Goal: Task Accomplishment & Management: Use online tool/utility

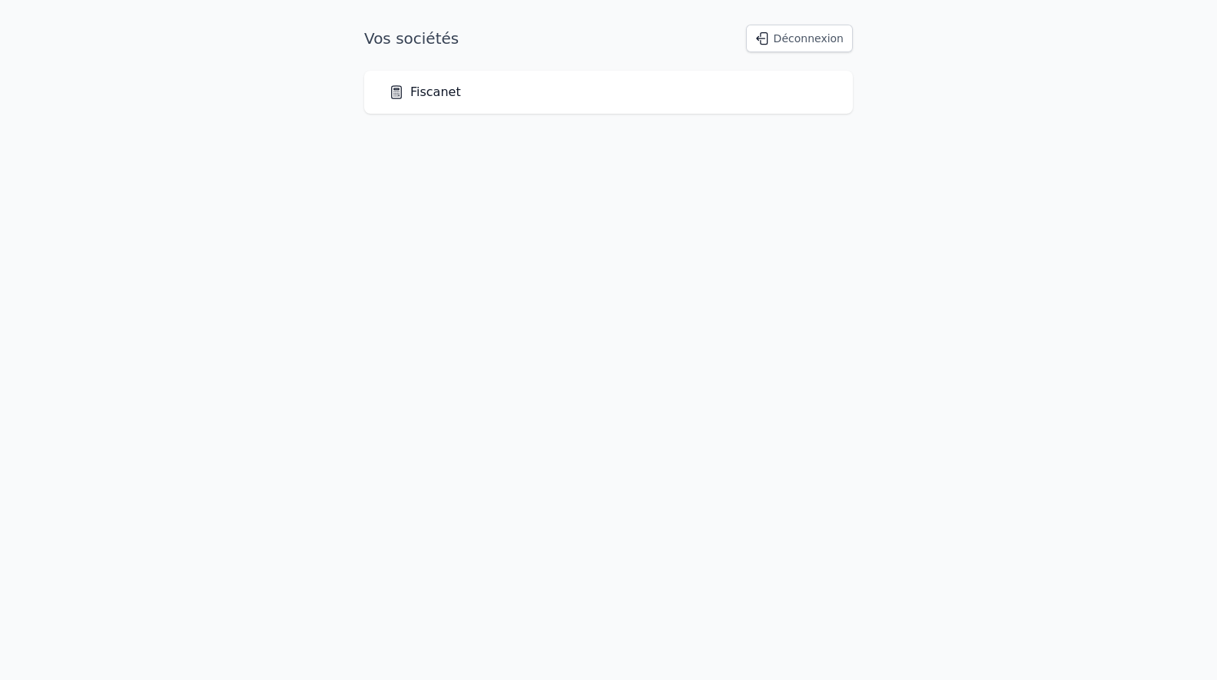
click at [428, 91] on link "Fiscanet" at bounding box center [425, 92] width 72 height 18
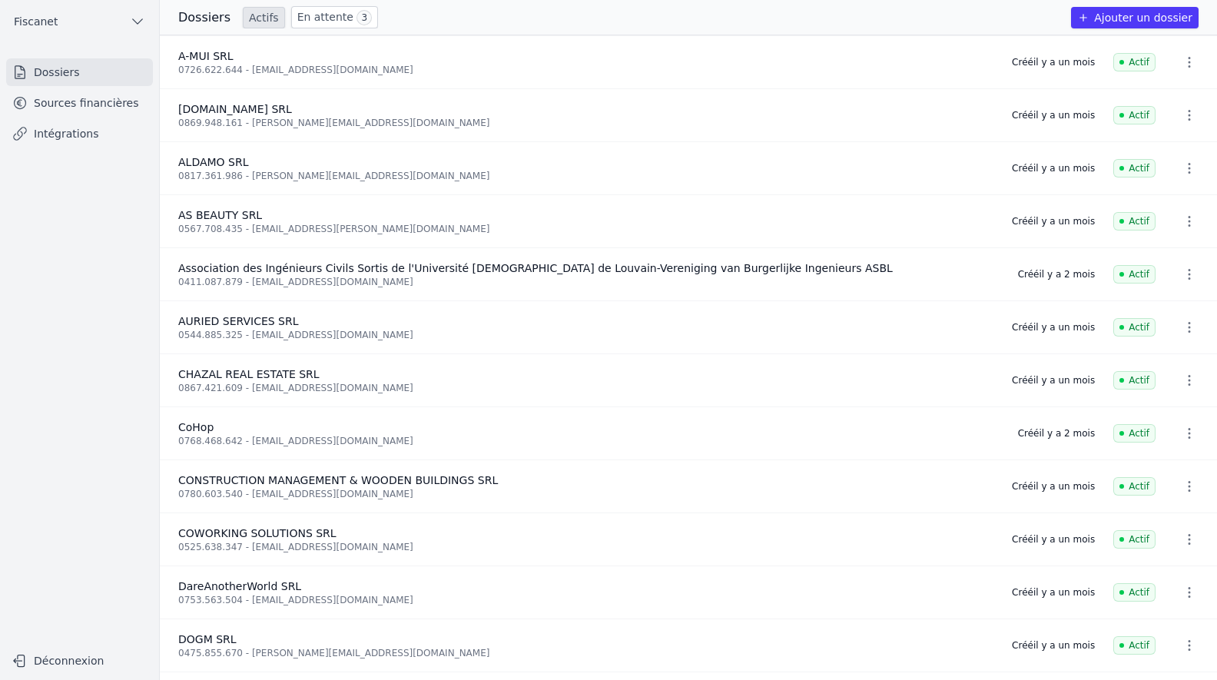
click at [1184, 277] on icon "button" at bounding box center [1189, 274] width 15 height 15
click at [87, 112] on div at bounding box center [608, 340] width 1217 height 680
click at [90, 105] on link "Sources financières" at bounding box center [79, 103] width 147 height 28
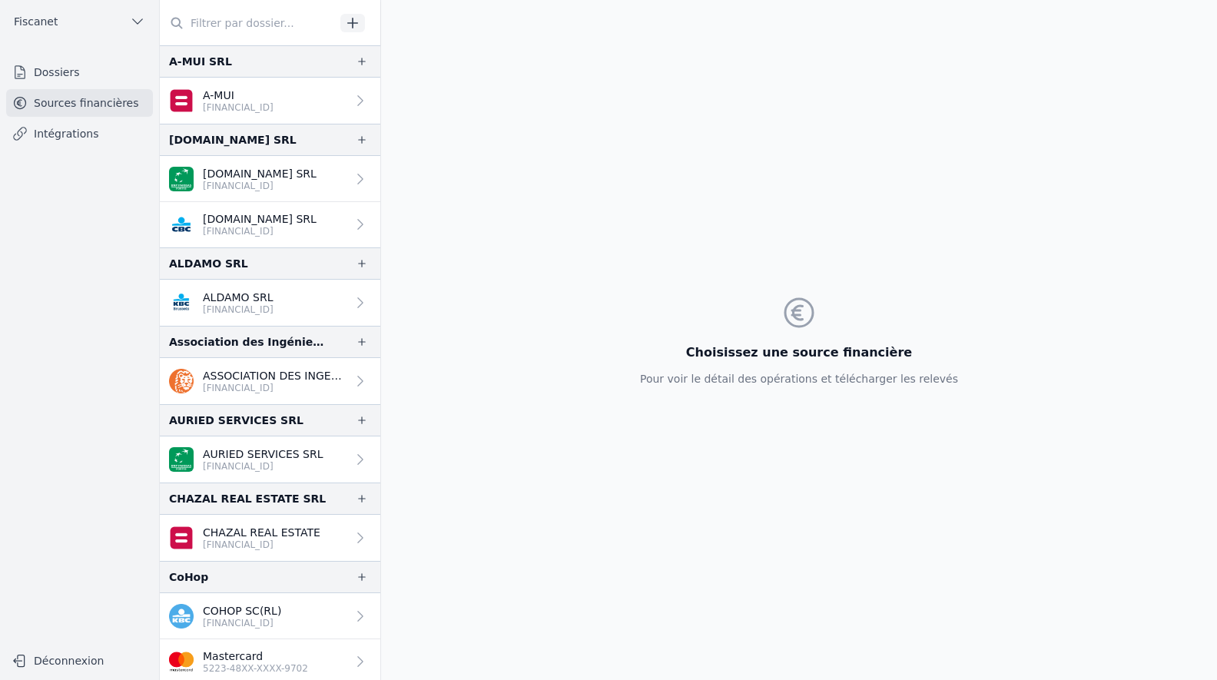
click at [274, 377] on p "ASSOCIATION DES INGENIEURS CIVIL ASBL A.I.L.V." at bounding box center [275, 375] width 144 height 15
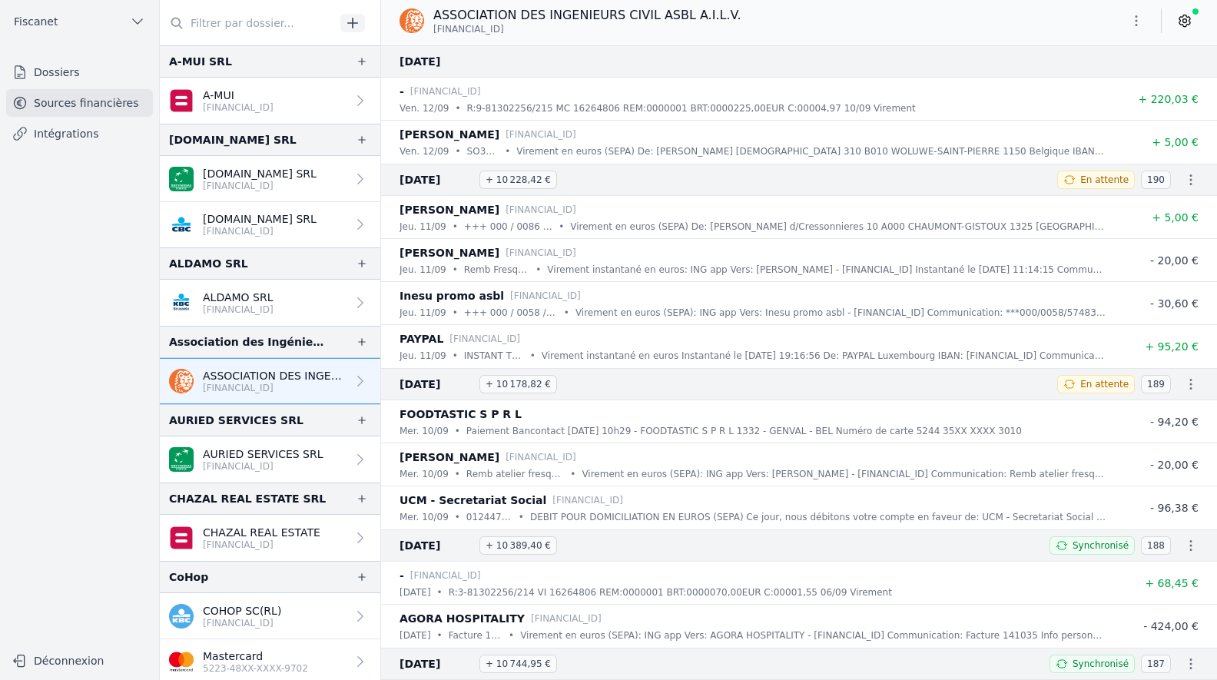
click at [267, 376] on p "ASSOCIATION DES INGENIEURS CIVIL ASBL A.I.L.V." at bounding box center [275, 375] width 144 height 15
click at [356, 344] on icon "button" at bounding box center [362, 342] width 12 height 12
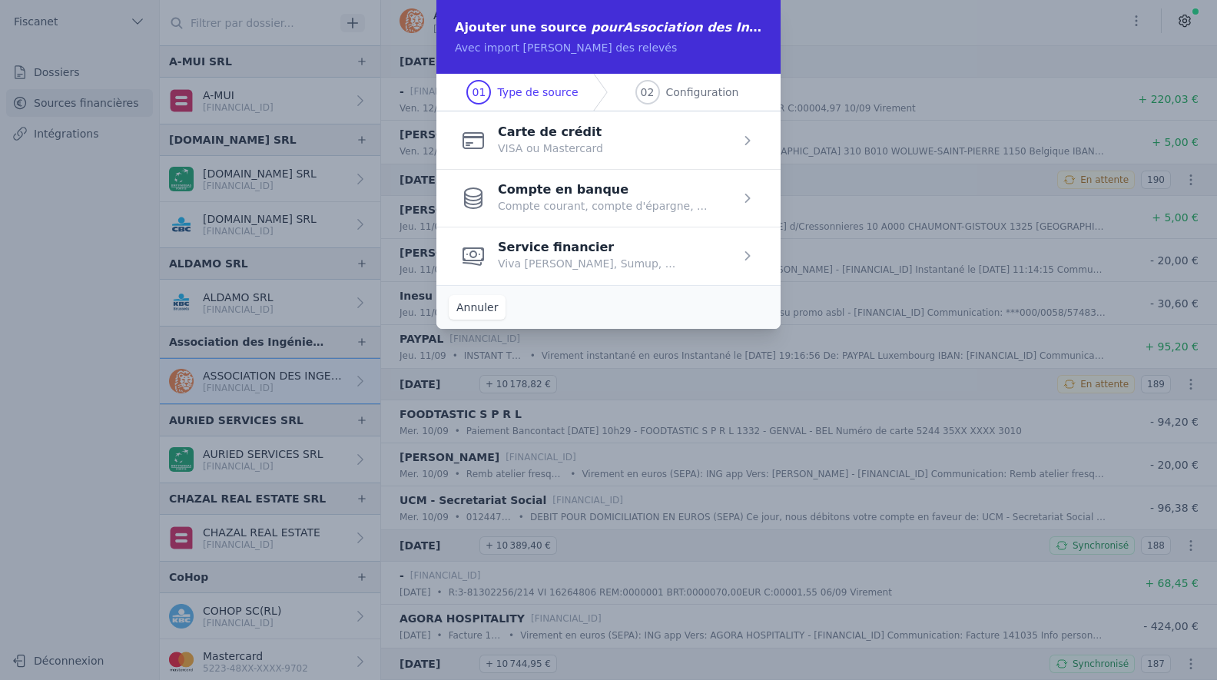
click at [648, 270] on span "button" at bounding box center [609, 256] width 344 height 58
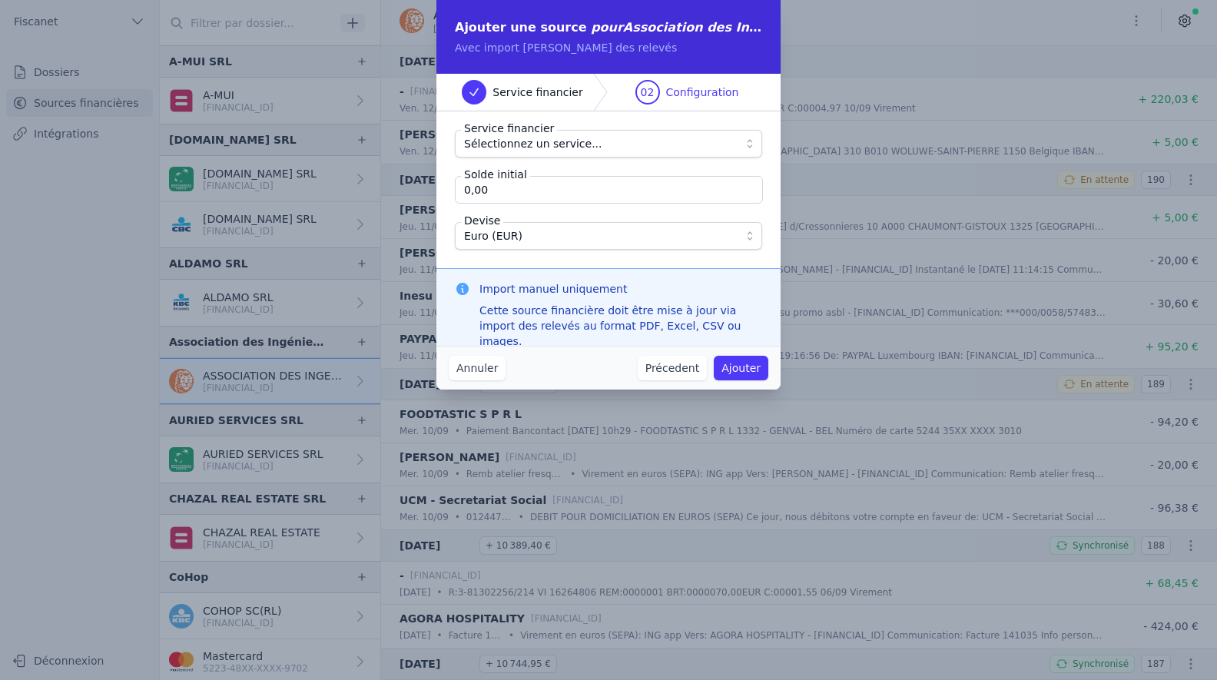
click at [677, 134] on button "Sélectionnez un service..." at bounding box center [608, 144] width 307 height 28
click at [665, 362] on button "Précedent" at bounding box center [672, 368] width 69 height 25
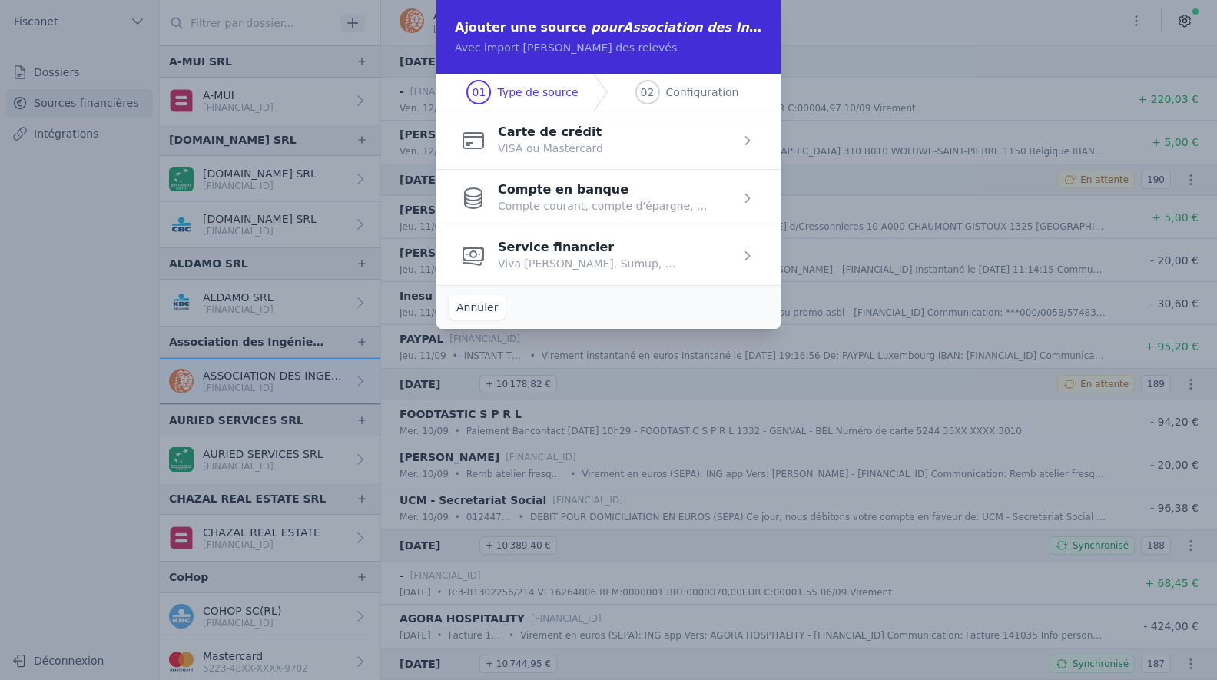
click at [599, 201] on span "button" at bounding box center [609, 198] width 344 height 58
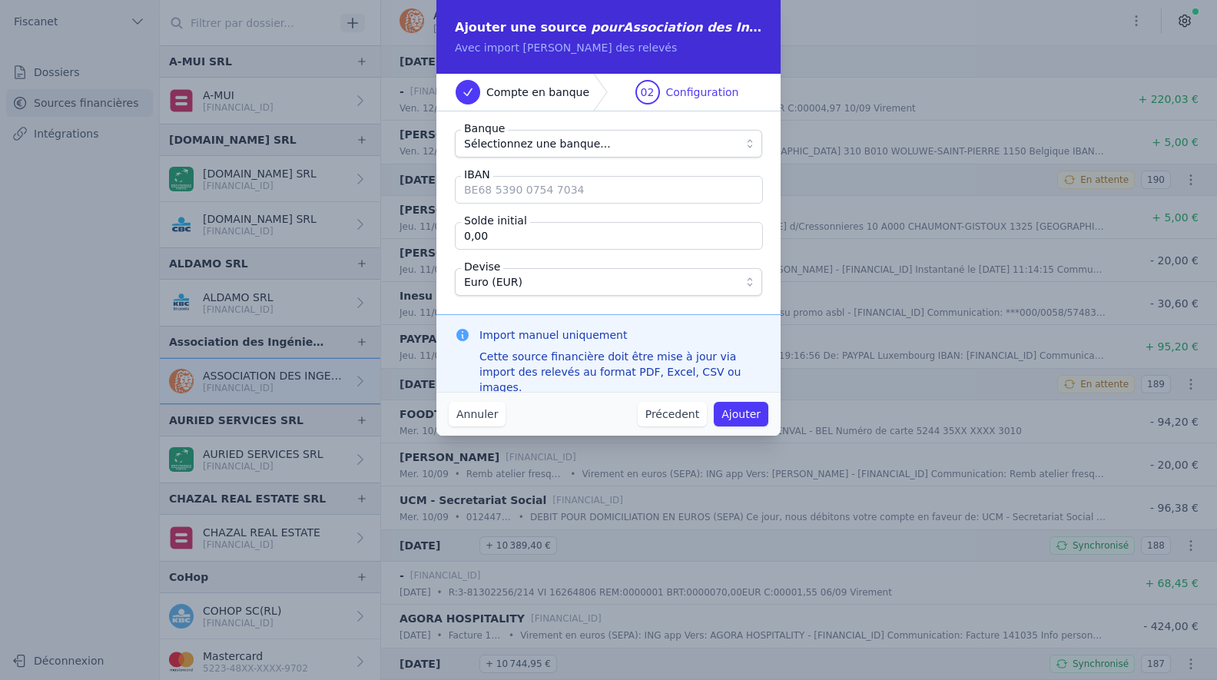
click at [621, 140] on span "Sélectionnez une banque..." at bounding box center [597, 143] width 267 height 18
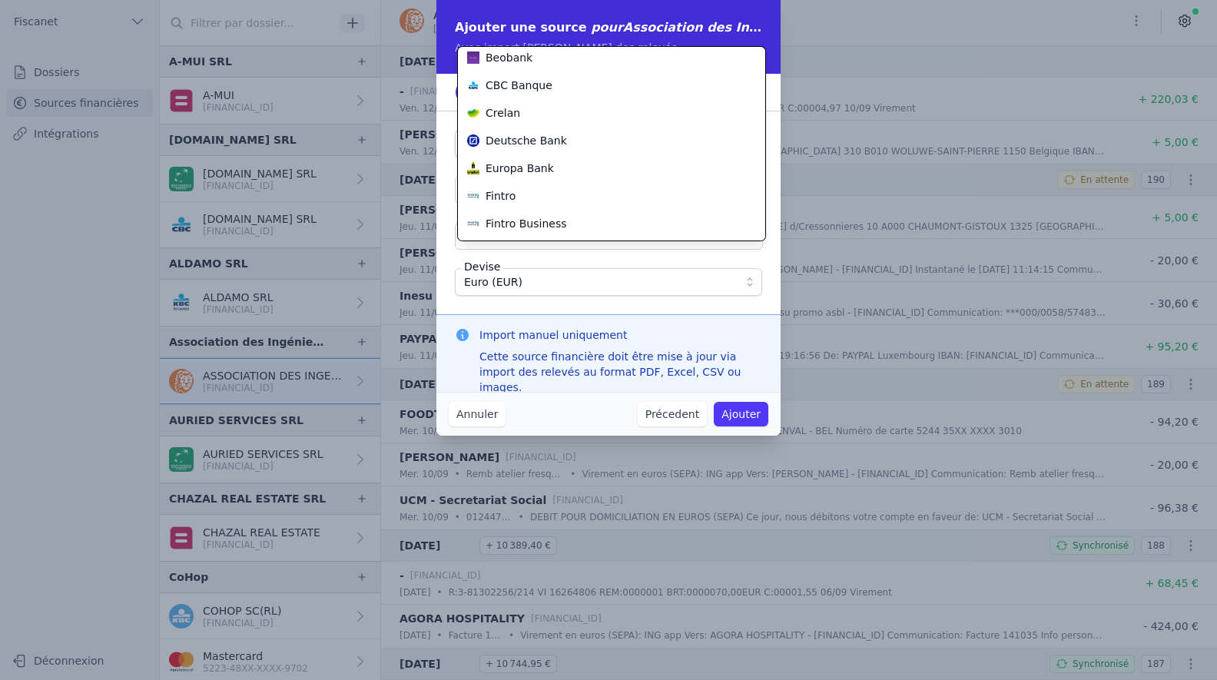
scroll to position [553, 0]
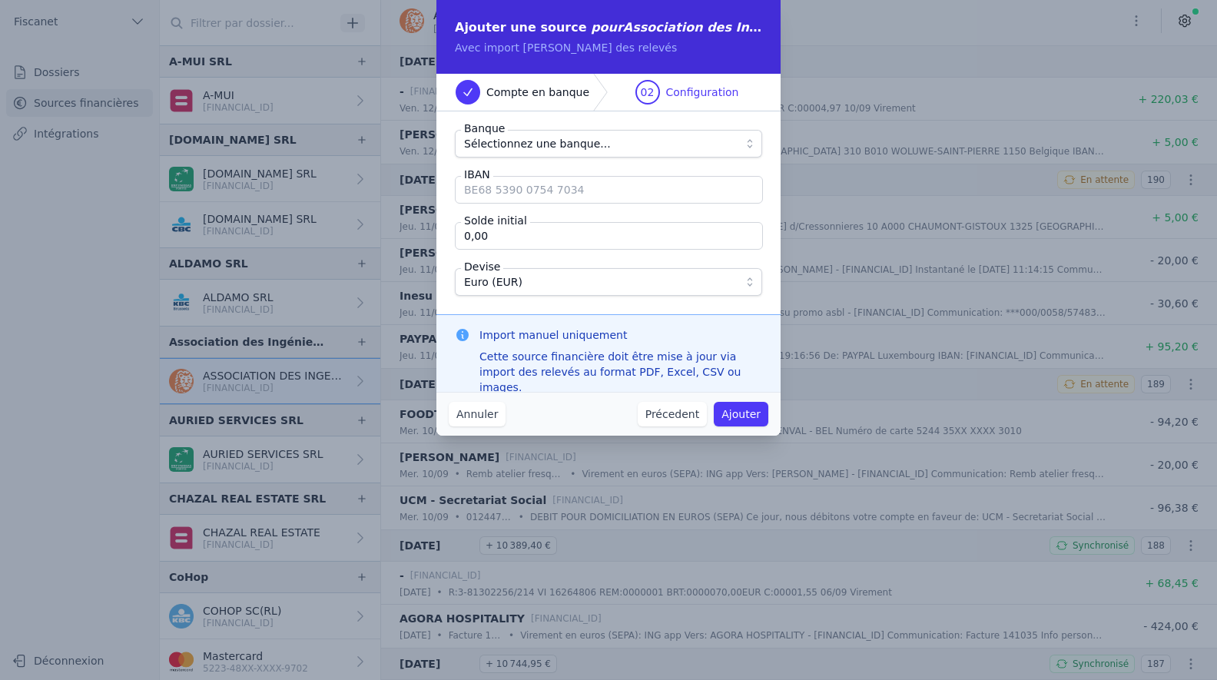
click at [594, 140] on span "Sélectionnez une banque..." at bounding box center [597, 143] width 267 height 18
click at [497, 419] on button "Annuler" at bounding box center [477, 414] width 57 height 25
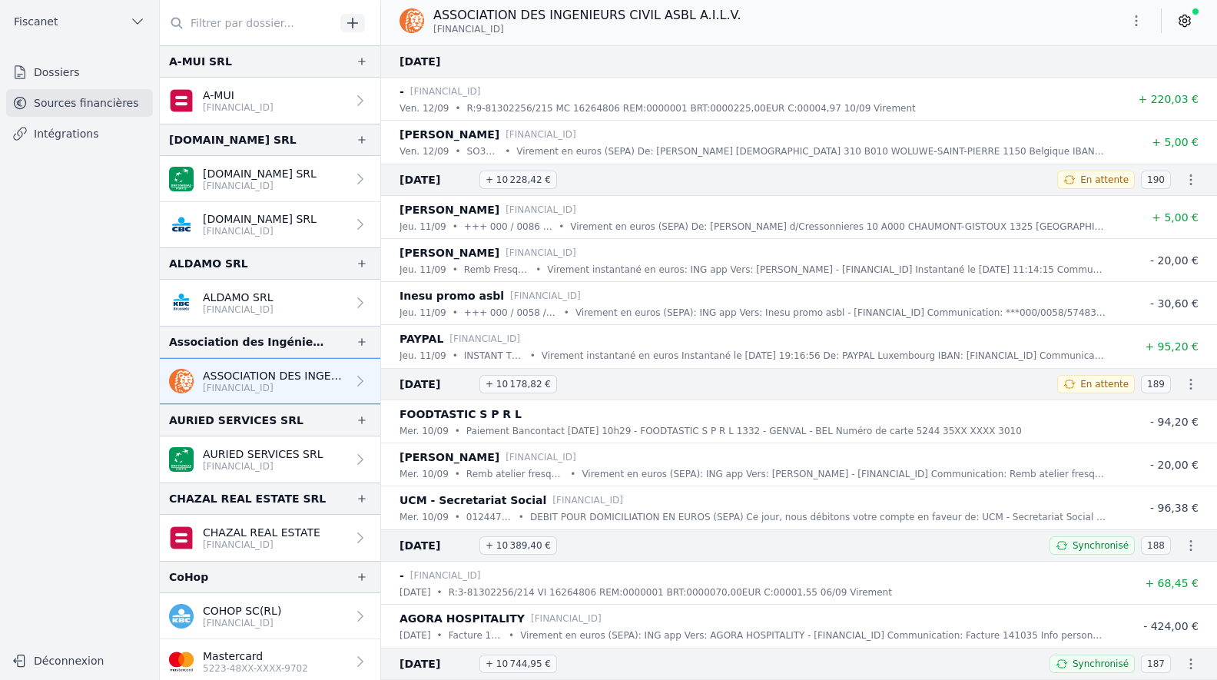
click at [1134, 25] on icon "button" at bounding box center [1136, 20] width 15 height 15
